Goal: Task Accomplishment & Management: Use online tool/utility

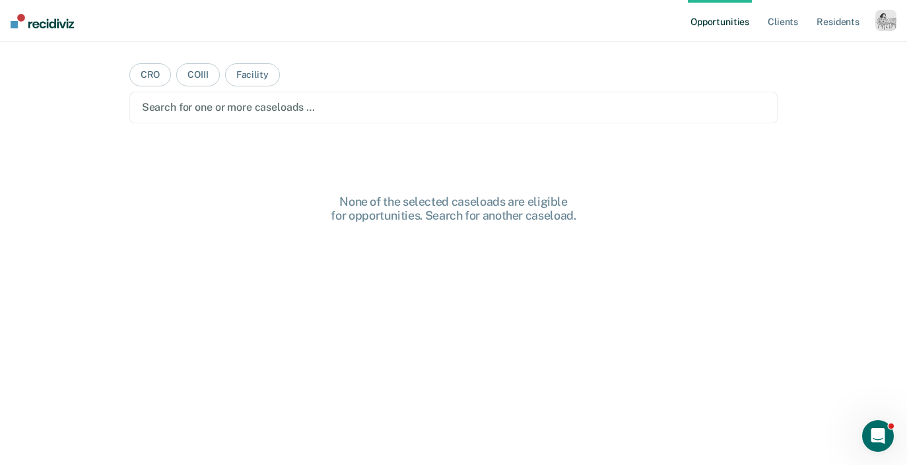
click at [884, 22] on div "button" at bounding box center [885, 20] width 21 height 21
click at [804, 55] on link "Profile" at bounding box center [832, 53] width 106 height 11
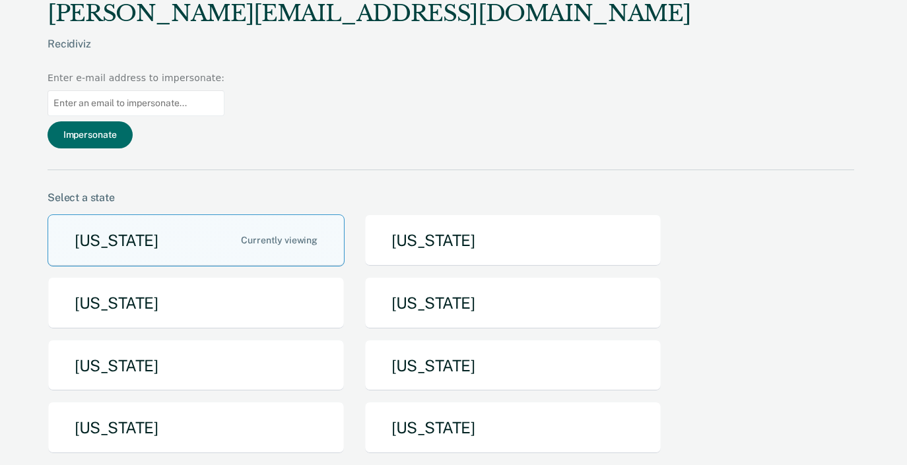
click at [224, 90] on input at bounding box center [136, 103] width 177 height 26
paste input "[EMAIL_ADDRESS][DOMAIN_NAME][US_STATE]>"
type input "[EMAIL_ADDRESS][DOMAIN_NAME][US_STATE]>"
click at [133, 121] on button "Impersonate" at bounding box center [90, 134] width 85 height 27
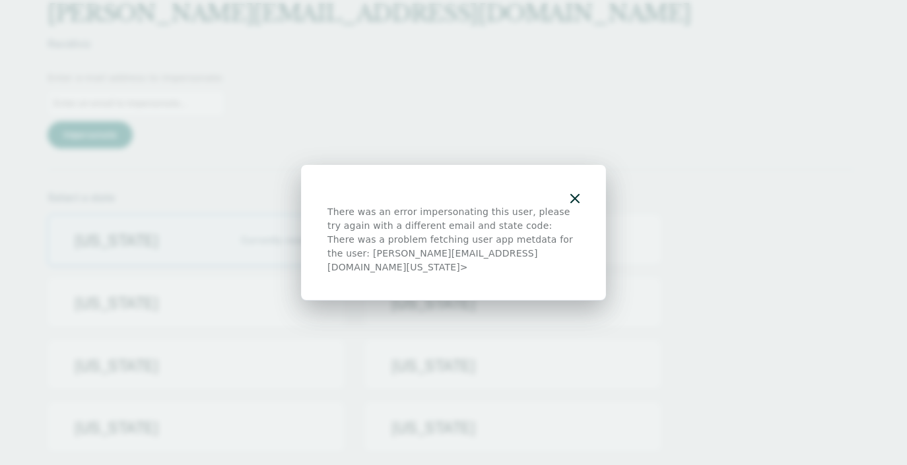
click at [575, 203] on icon "button" at bounding box center [574, 198] width 9 height 9
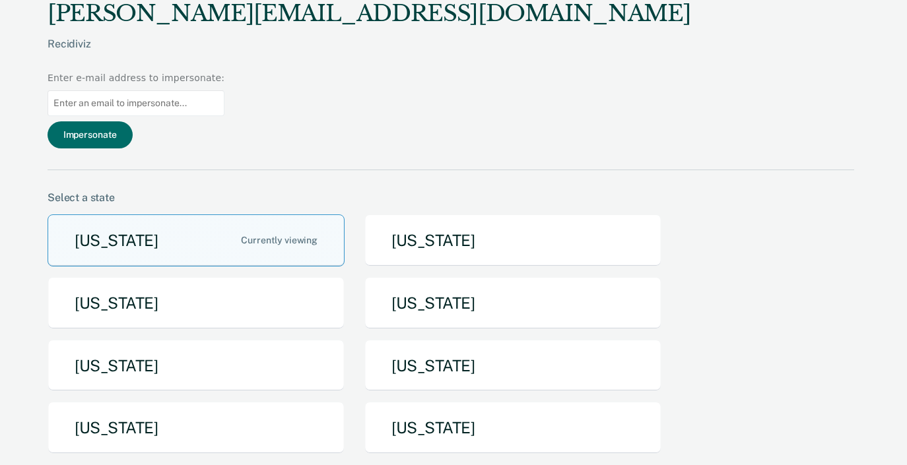
click at [224, 90] on input at bounding box center [136, 103] width 177 height 26
paste input "[EMAIL_ADDRESS][DOMAIN_NAME][US_STATE]>"
type input "[EMAIL_ADDRESS][DOMAIN_NAME][US_STATE]"
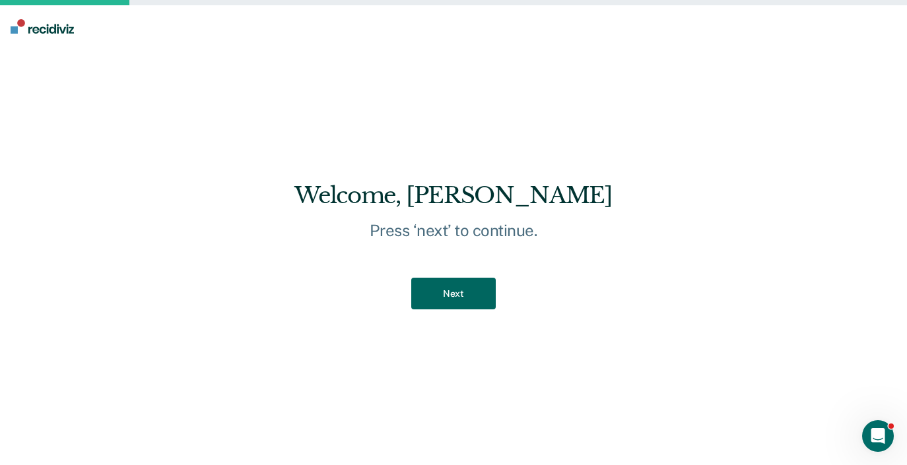
click at [457, 291] on button "Next" at bounding box center [453, 294] width 84 height 32
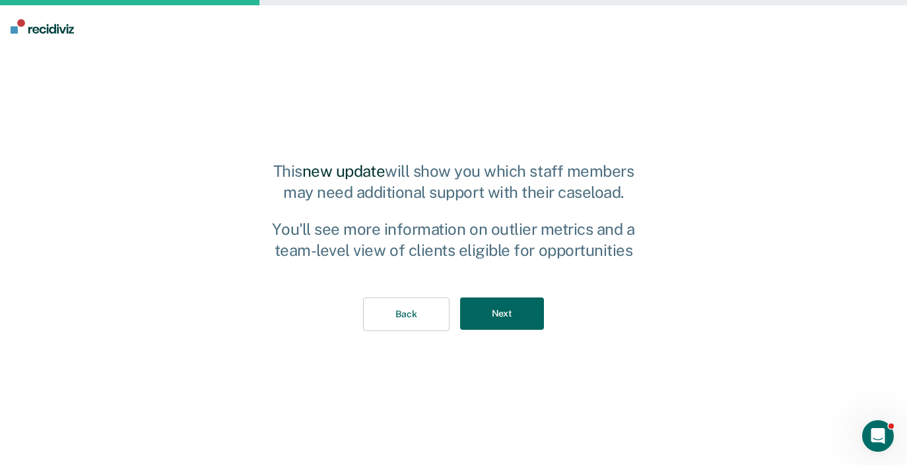
click at [505, 313] on button "Next" at bounding box center [502, 314] width 84 height 32
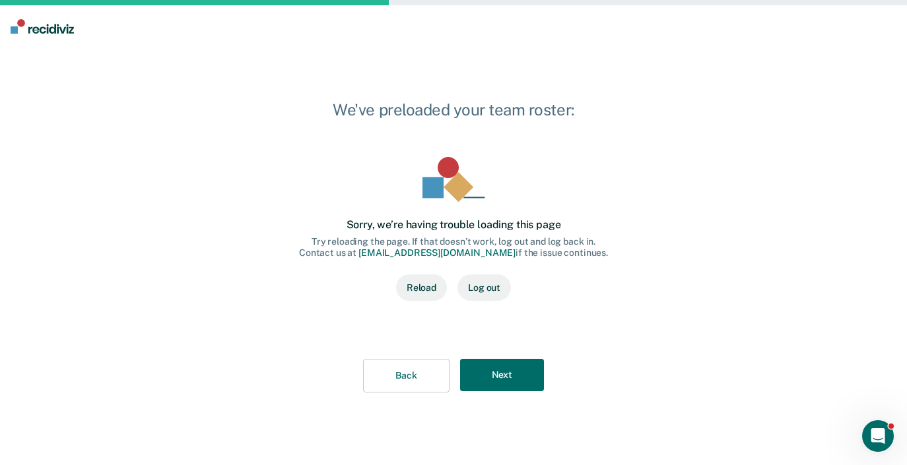
click at [197, 181] on div "We've preloaded your team roster: Sorry, we’re having trouble loading this page…" at bounding box center [453, 257] width 907 height 418
click at [325, 277] on div "Sorry, we’re having trouble loading this page Try reloading the page. If that d…" at bounding box center [453, 229] width 309 height 144
